Goal: Use online tool/utility: Use online tool/utility

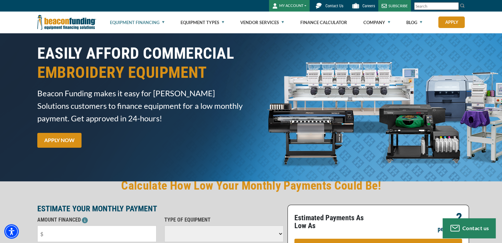
scroll to position [55, 0]
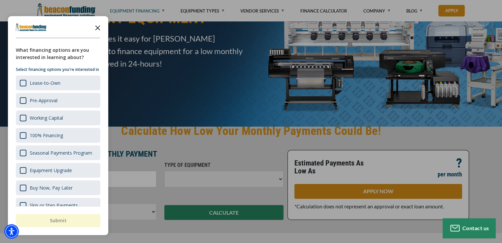
click at [98, 27] on polygon "Close the survey" at bounding box center [97, 27] width 5 height 5
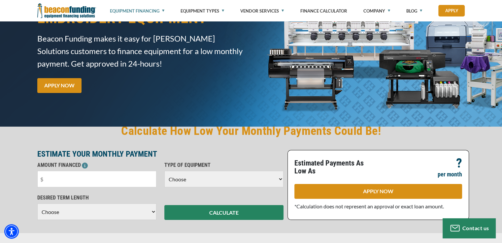
click at [279, 177] on select "Choose Backhoe Boom/Bucket Truck Chipper Commercial Mower Crane DTG/DTF Printin…" at bounding box center [224, 179] width 119 height 17
select select "1"
click at [165, 171] on select "Choose Backhoe Boom/Bucket Truck Chipper Commercial Mower Crane DTG/DTF Printin…" at bounding box center [224, 179] width 119 height 17
click at [153, 211] on select "Choose 36 Months 48 Months 60 Months" at bounding box center [96, 212] width 119 height 17
select select "36"
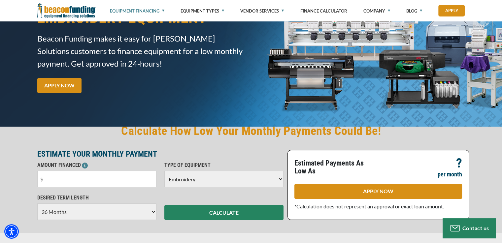
click at [37, 210] on select "Choose 36 Months 48 Months 60 Months" at bounding box center [96, 212] width 119 height 17
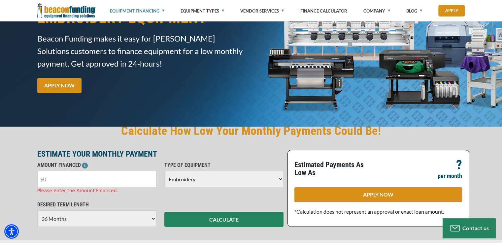
click at [49, 179] on input "text" at bounding box center [96, 179] width 119 height 17
type input "$15,000"
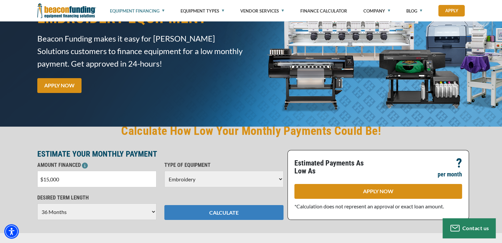
click at [218, 220] on button "CALCULATE" at bounding box center [224, 212] width 119 height 15
